Goal: Task Accomplishment & Management: Complete application form

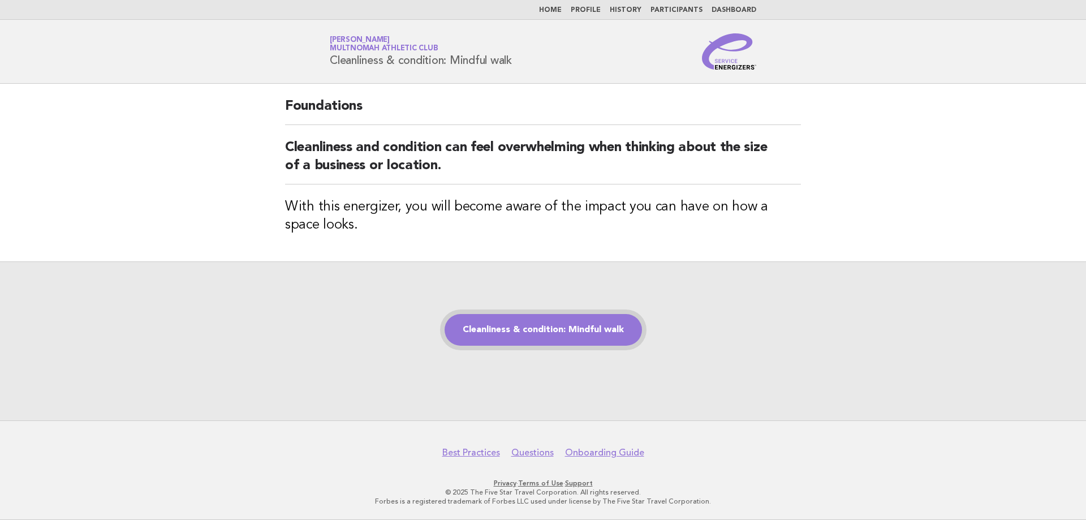
click at [624, 325] on link "Cleanliness & condition: Mindful walk" at bounding box center [543, 330] width 197 height 32
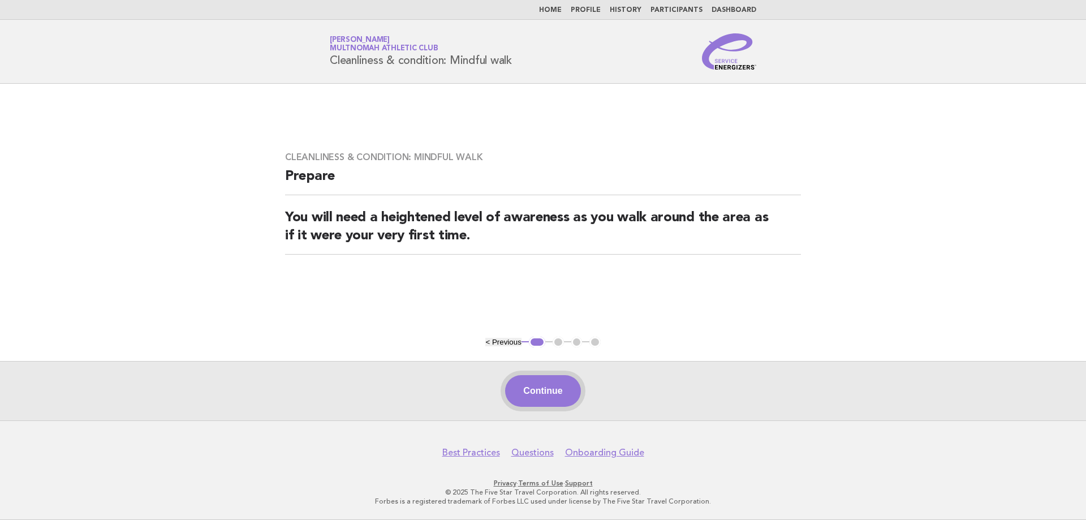
click at [572, 389] on button "Continue" at bounding box center [542, 391] width 75 height 32
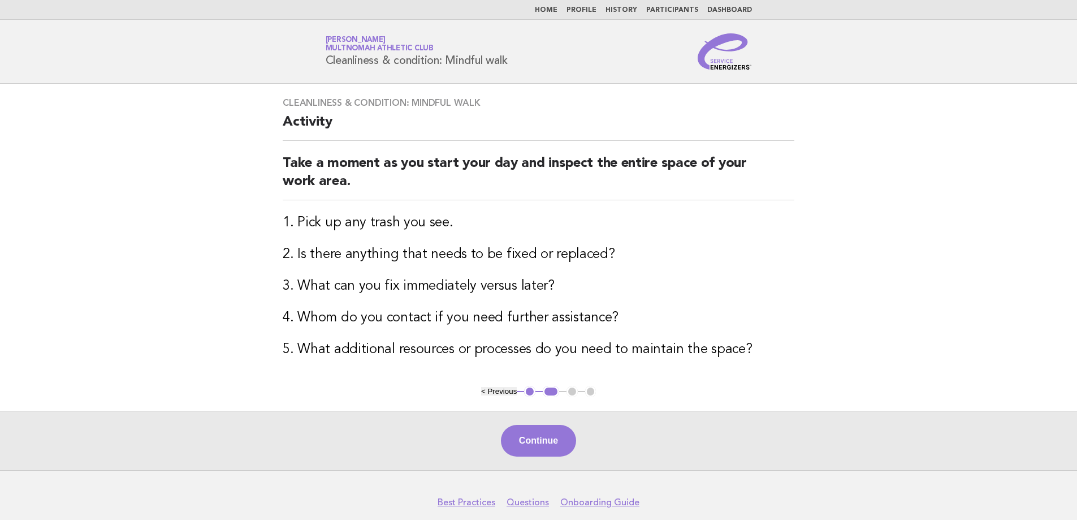
click at [491, 387] on button "< Previous" at bounding box center [499, 391] width 36 height 8
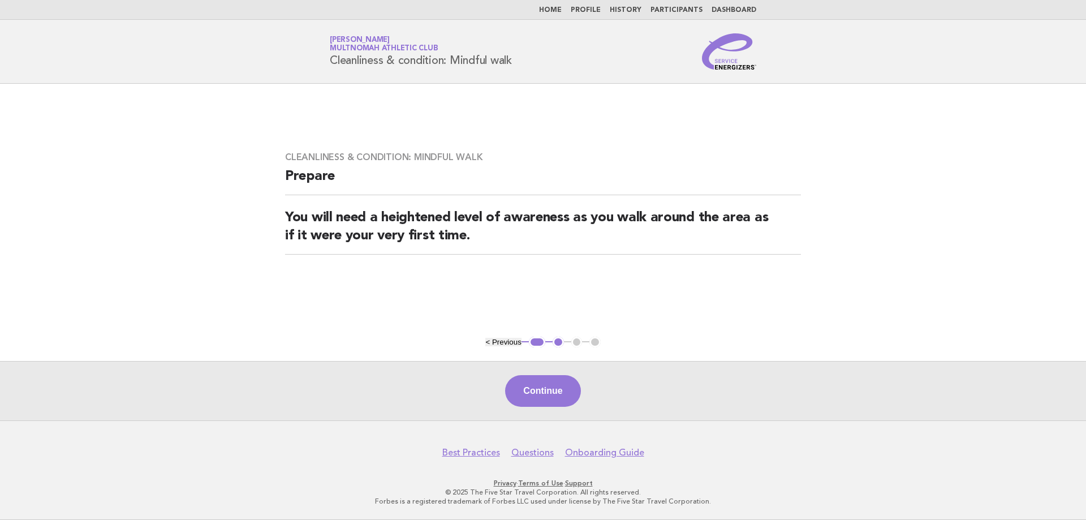
click at [518, 344] on button "< Previous" at bounding box center [503, 342] width 36 height 8
click at [563, 381] on button "Continue" at bounding box center [542, 391] width 75 height 32
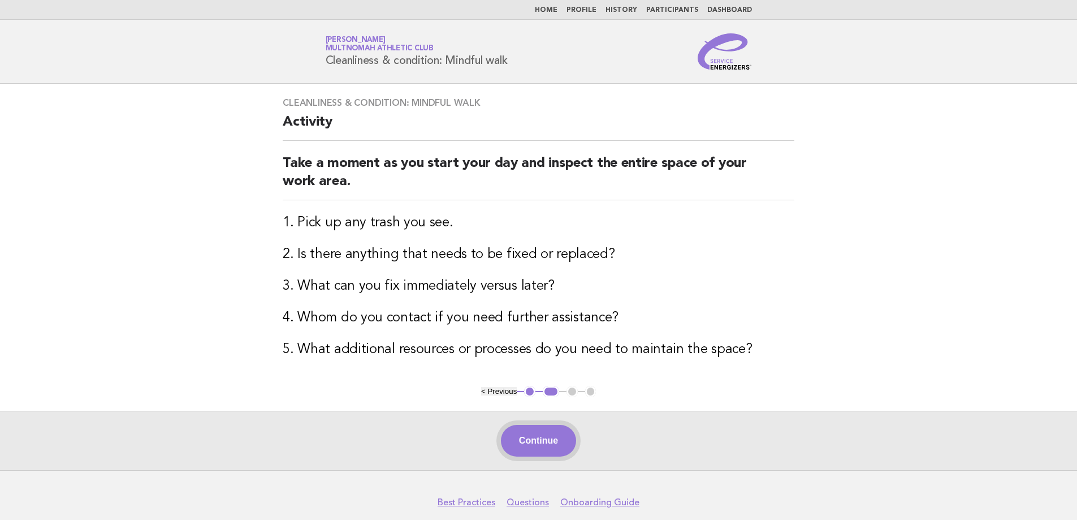
click at [534, 443] on button "Continue" at bounding box center [538, 441] width 75 height 32
